Goal: Information Seeking & Learning: Learn about a topic

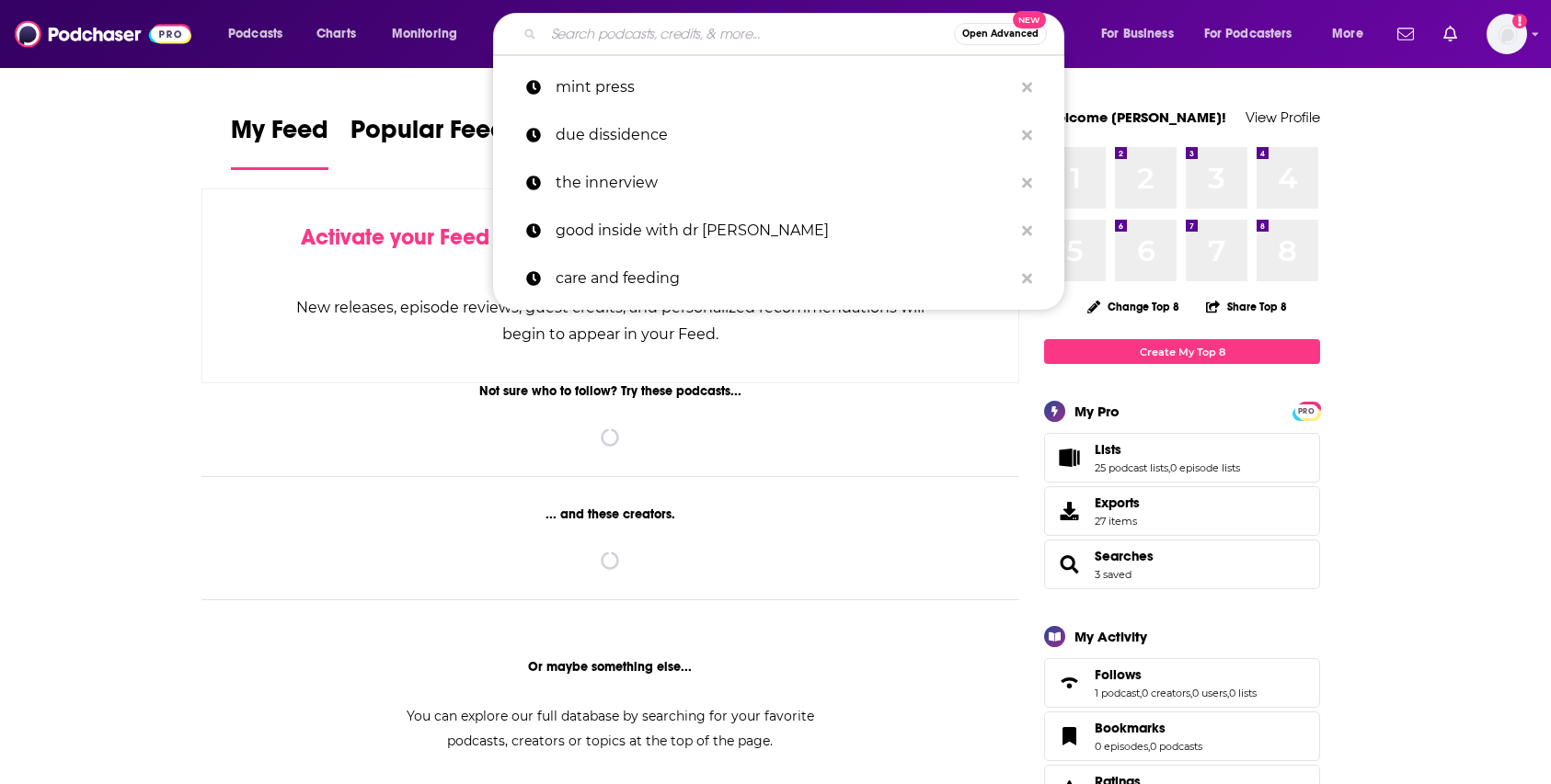
click at [750, 29] on input "Search podcasts, credits, & more..." at bounding box center [749, 33] width 410 height 29
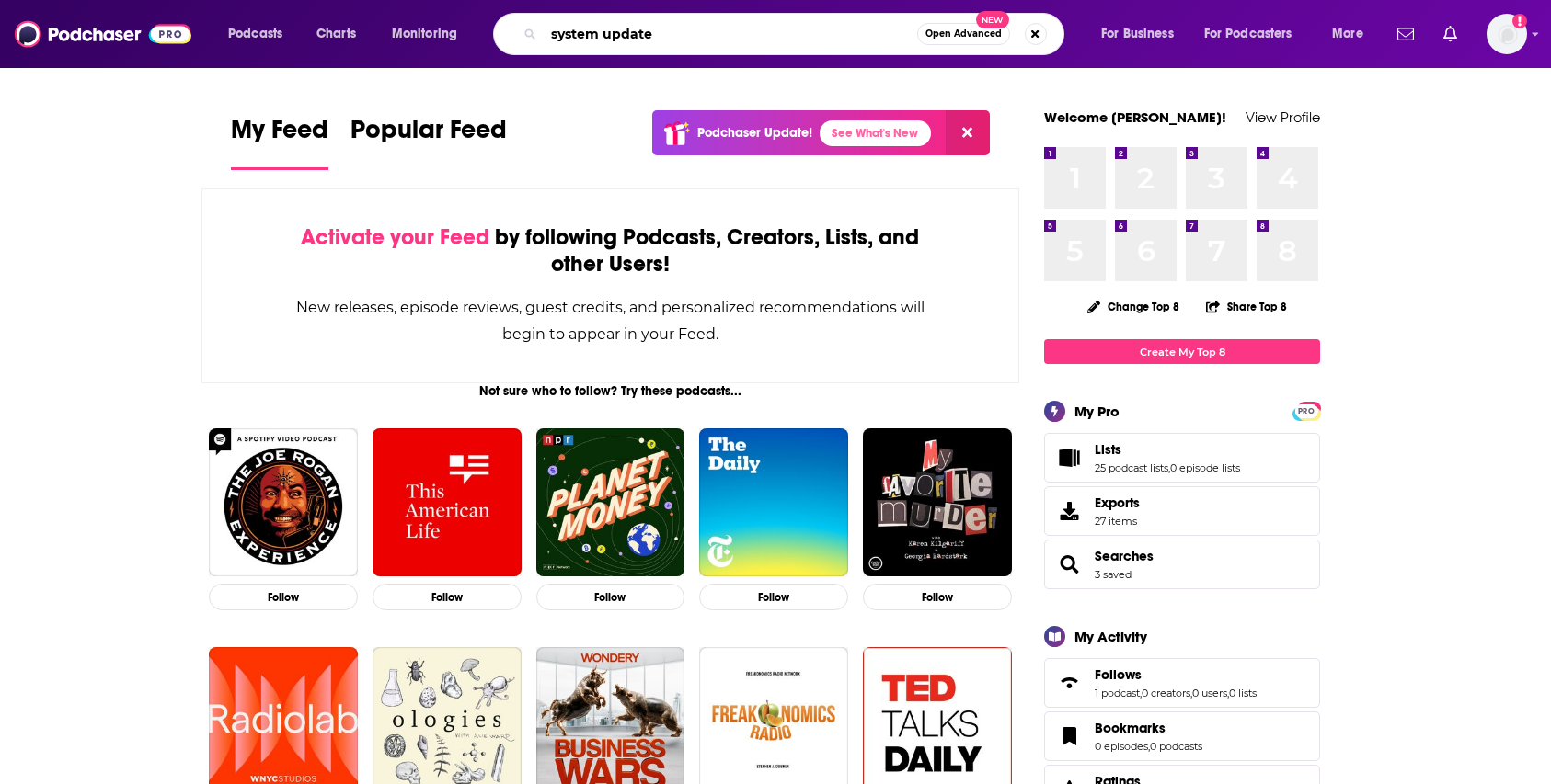
type input "system update"
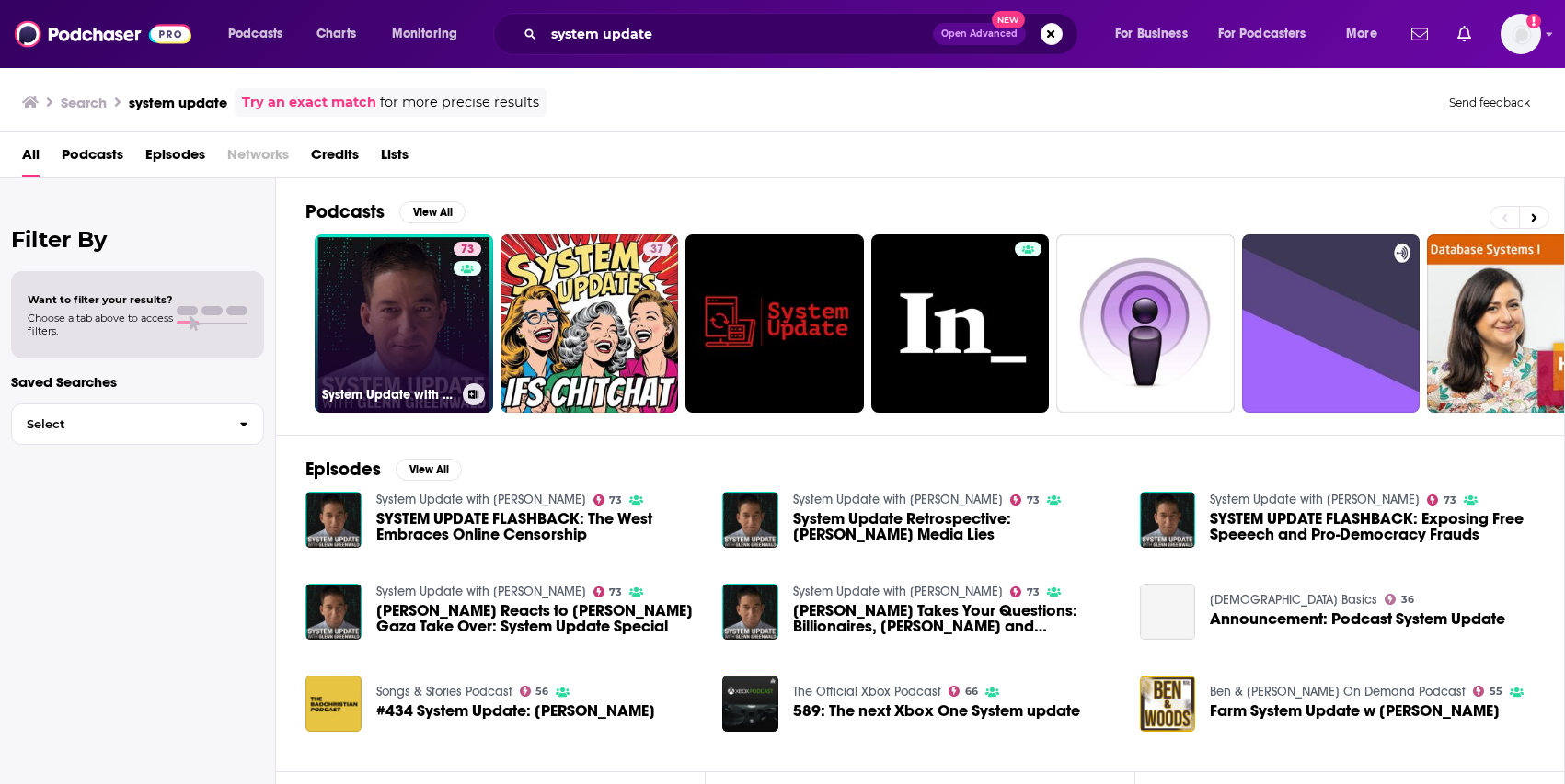
click at [405, 370] on link "73 System Update with [PERSON_NAME]" at bounding box center [403, 323] width 179 height 179
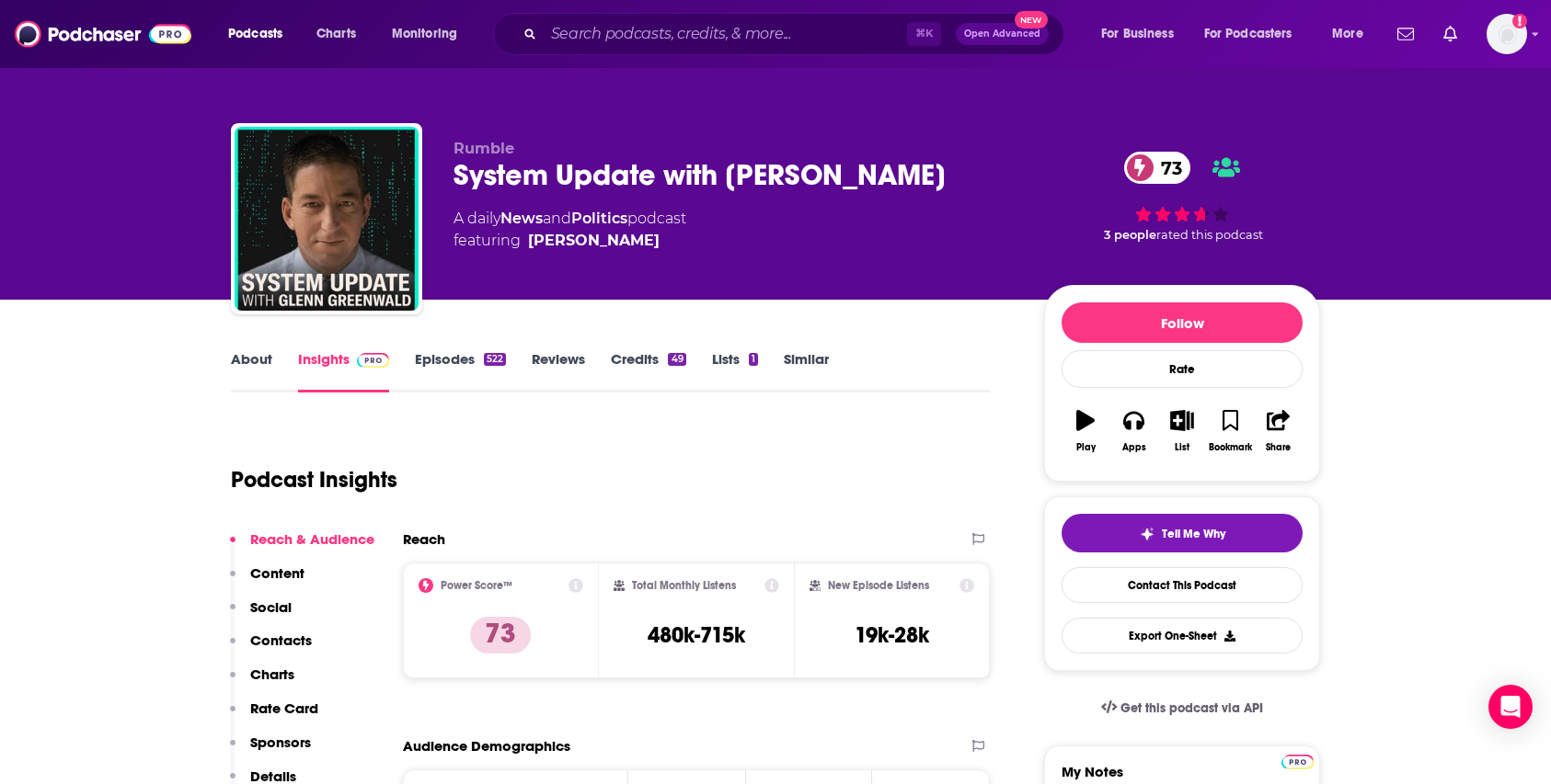
click at [828, 351] on link "Similar" at bounding box center [805, 371] width 45 height 42
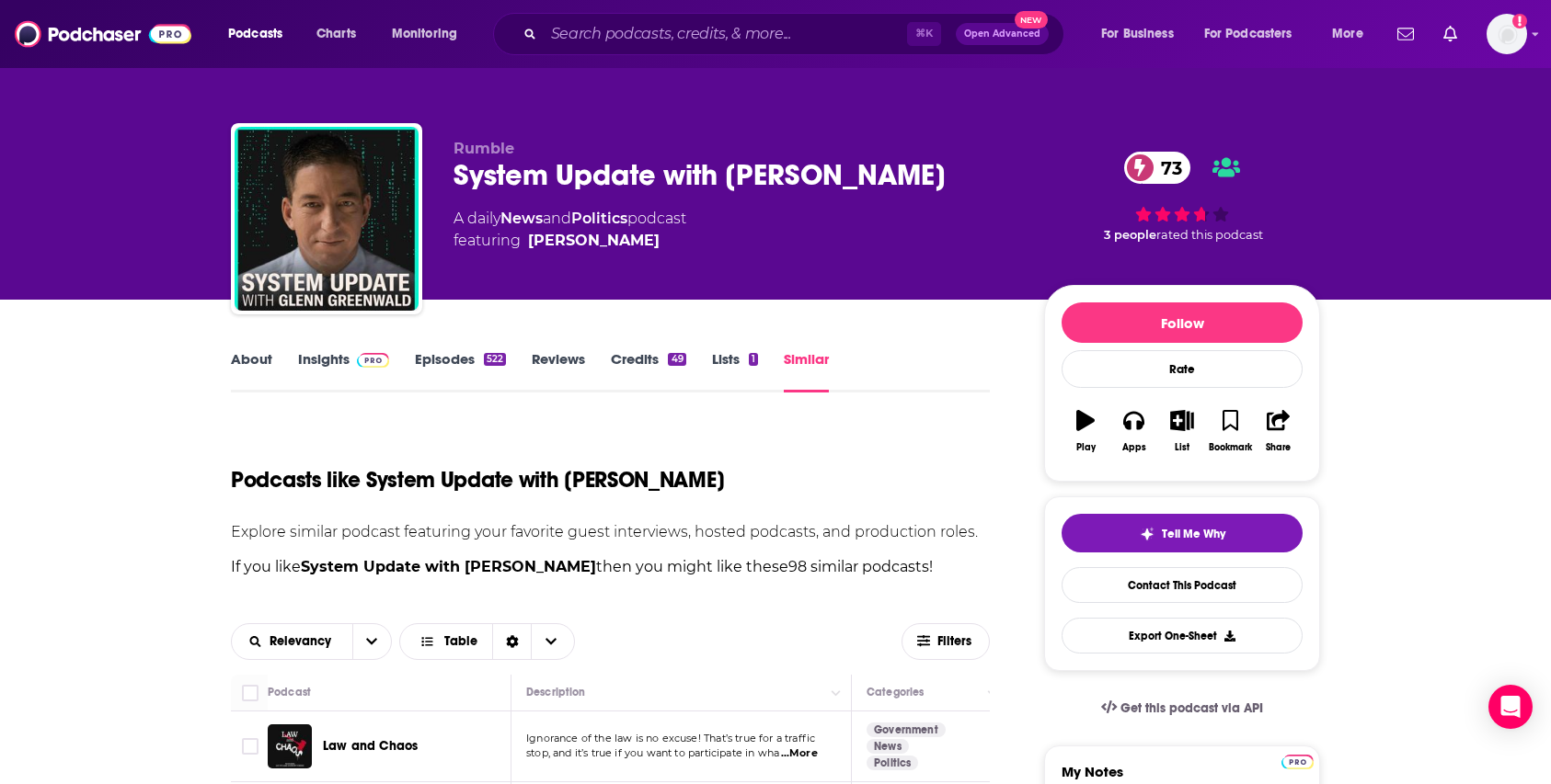
click at [250, 360] on link "About" at bounding box center [251, 371] width 41 height 42
